Goal: Task Accomplishment & Management: Manage account settings

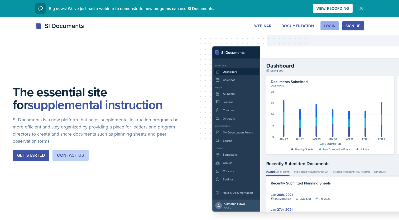
click at [326, 25] on div "Login" at bounding box center [330, 26] width 12 height 4
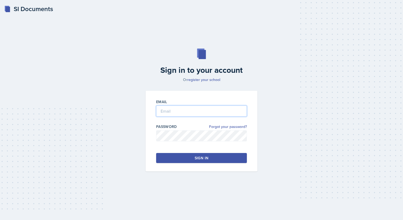
click at [190, 112] on input "email" at bounding box center [201, 111] width 91 height 11
type input "[EMAIL_ADDRESS][DOMAIN_NAME]"
click at [267, 108] on div "Sign in to your account Or register your school Email jbarro57@students.kennesa…" at bounding box center [201, 110] width 386 height 157
click at [201, 157] on div "Sign in" at bounding box center [202, 157] width 14 height 5
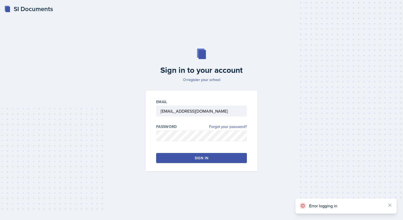
click at [191, 160] on button "Sign in" at bounding box center [201, 158] width 91 height 10
click at [236, 126] on link "Forgot your password?" at bounding box center [228, 127] width 38 height 6
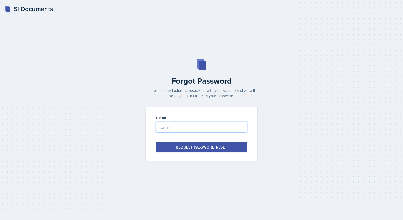
click at [196, 132] on input "email" at bounding box center [201, 127] width 91 height 11
type input "[EMAIL_ADDRESS][DOMAIN_NAME]"
click at [200, 150] on div "Request Password Reset" at bounding box center [201, 147] width 51 height 5
click at [193, 148] on div "Request Password Reset" at bounding box center [201, 147] width 51 height 5
click at [229, 125] on input "[EMAIL_ADDRESS][DOMAIN_NAME]" at bounding box center [201, 127] width 91 height 11
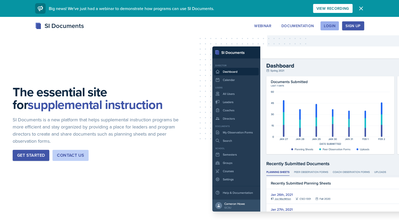
click at [330, 28] on div "Login" at bounding box center [330, 26] width 12 height 4
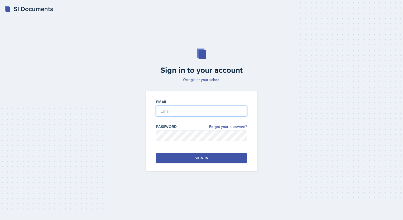
click at [205, 111] on input "email" at bounding box center [201, 111] width 91 height 11
drag, startPoint x: 191, startPoint y: 157, endPoint x: 183, endPoint y: 156, distance: 7.4
click at [183, 156] on button "Sign in" at bounding box center [201, 158] width 91 height 10
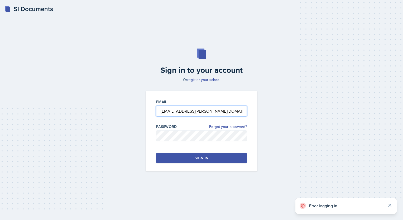
click at [224, 109] on input "[EMAIL_ADDRESS][PERSON_NAME][DOMAIN_NAME]" at bounding box center [201, 111] width 91 height 11
type input "[EMAIL_ADDRESS][DOMAIN_NAME]"
click at [240, 126] on link "Forgot your password?" at bounding box center [228, 127] width 38 height 6
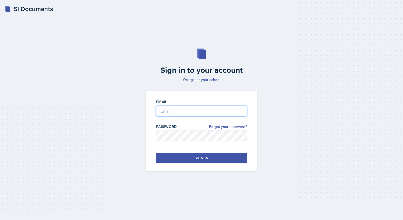
type input "[EMAIL_ADDRESS][DOMAIN_NAME]"
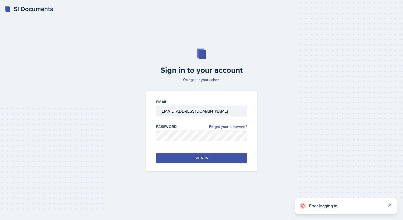
click at [391, 206] on icon at bounding box center [389, 205] width 5 height 5
click at [231, 158] on button "Sign in" at bounding box center [201, 158] width 91 height 10
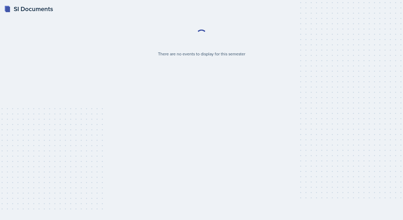
select select "2bed604d-1099-4043-b1bc-2365e8740244"
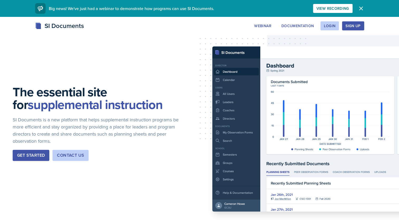
click at [362, 7] on icon "button" at bounding box center [361, 8] width 6 height 6
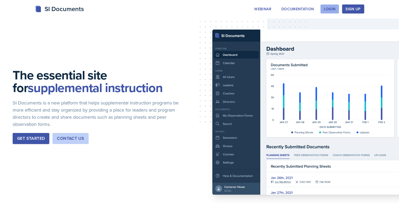
click at [332, 8] on div "Login" at bounding box center [330, 9] width 12 height 4
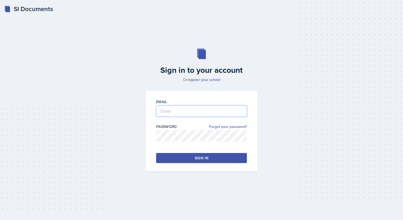
type input "[EMAIL_ADDRESS][DOMAIN_NAME]"
click at [204, 160] on div "Sign in" at bounding box center [202, 157] width 14 height 5
click at [179, 161] on button "Sign in" at bounding box center [201, 158] width 91 height 10
click at [230, 128] on link "Forgot your password?" at bounding box center [228, 127] width 38 height 6
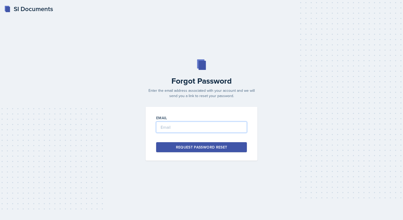
click at [207, 129] on input "email" at bounding box center [201, 127] width 91 height 11
click at [206, 149] on div "Request Password Reset" at bounding box center [201, 147] width 51 height 5
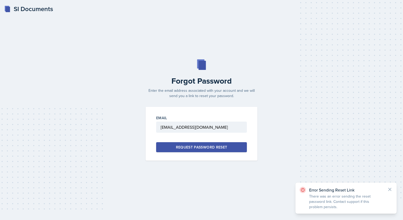
click at [206, 149] on div "Request Password Reset" at bounding box center [201, 147] width 51 height 5
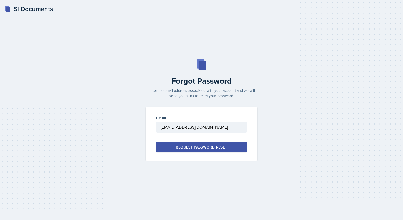
click at [208, 149] on div "Request Password Reset" at bounding box center [201, 147] width 51 height 5
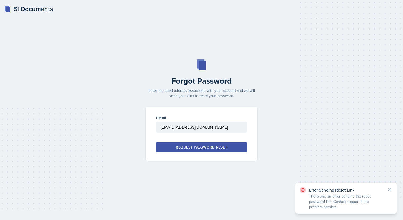
click at [208, 149] on div "Request Password Reset" at bounding box center [201, 147] width 51 height 5
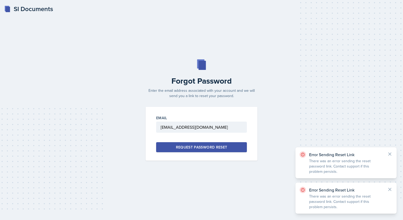
click at [208, 149] on div "Request Password Reset" at bounding box center [201, 147] width 51 height 5
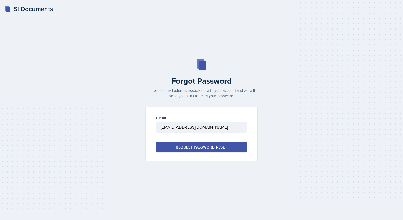
click at [208, 149] on div "Request Password Reset" at bounding box center [201, 147] width 51 height 5
click at [233, 128] on input "[EMAIL_ADDRESS][DOMAIN_NAME]" at bounding box center [201, 127] width 91 height 11
click at [202, 147] on div "Request Password Reset" at bounding box center [201, 147] width 51 height 5
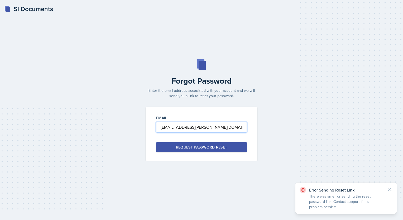
click at [223, 129] on input "[EMAIL_ADDRESS][PERSON_NAME][DOMAIN_NAME]" at bounding box center [201, 127] width 91 height 11
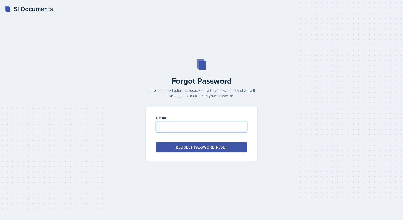
type input "[EMAIL_ADDRESS][DOMAIN_NAME]"
drag, startPoint x: 212, startPoint y: 149, endPoint x: 252, endPoint y: 159, distance: 41.0
click at [252, 159] on div "Email [EMAIL_ADDRESS][DOMAIN_NAME] Request Password Reset" at bounding box center [202, 134] width 112 height 54
click at [229, 147] on button "Request Password Reset" at bounding box center [201, 147] width 91 height 10
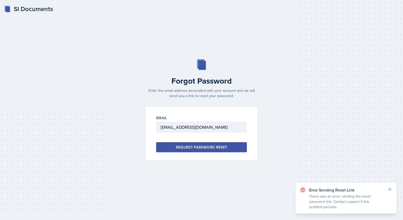
drag, startPoint x: 63, startPoint y: 51, endPoint x: 402, endPoint y: 231, distance: 384.3
click at [399, 220] on html "SI Documents Forgot Password Enter the email address associated with your accou…" at bounding box center [201, 110] width 403 height 220
